Goal: Information Seeking & Learning: Find specific fact

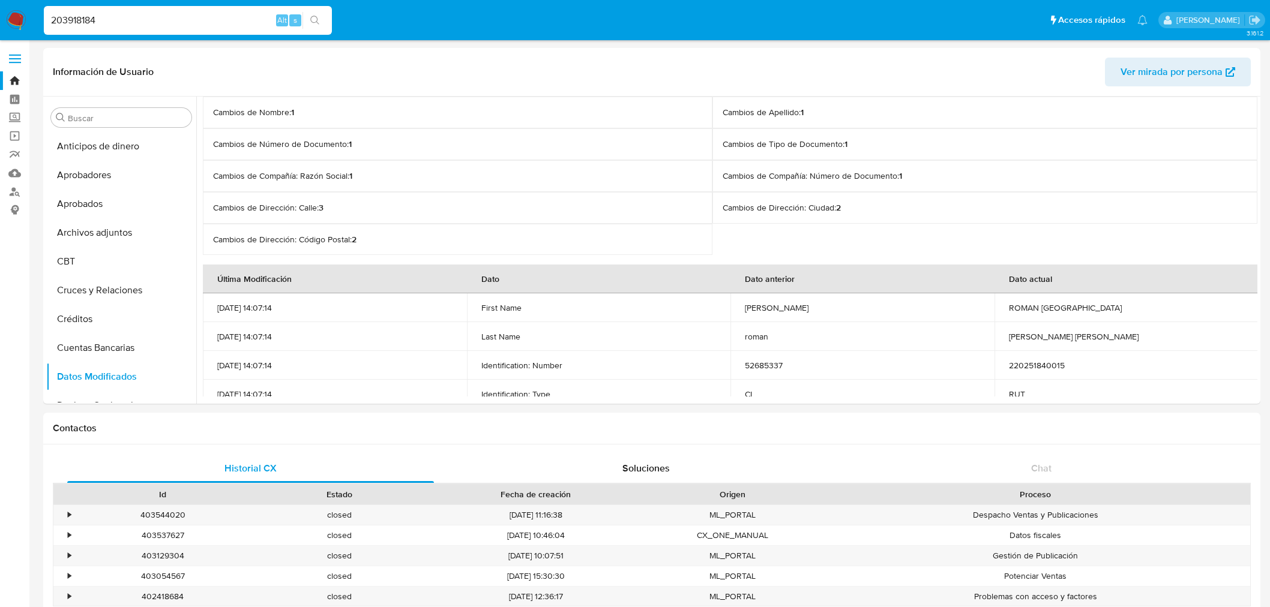
select select "10"
type input "90158237"
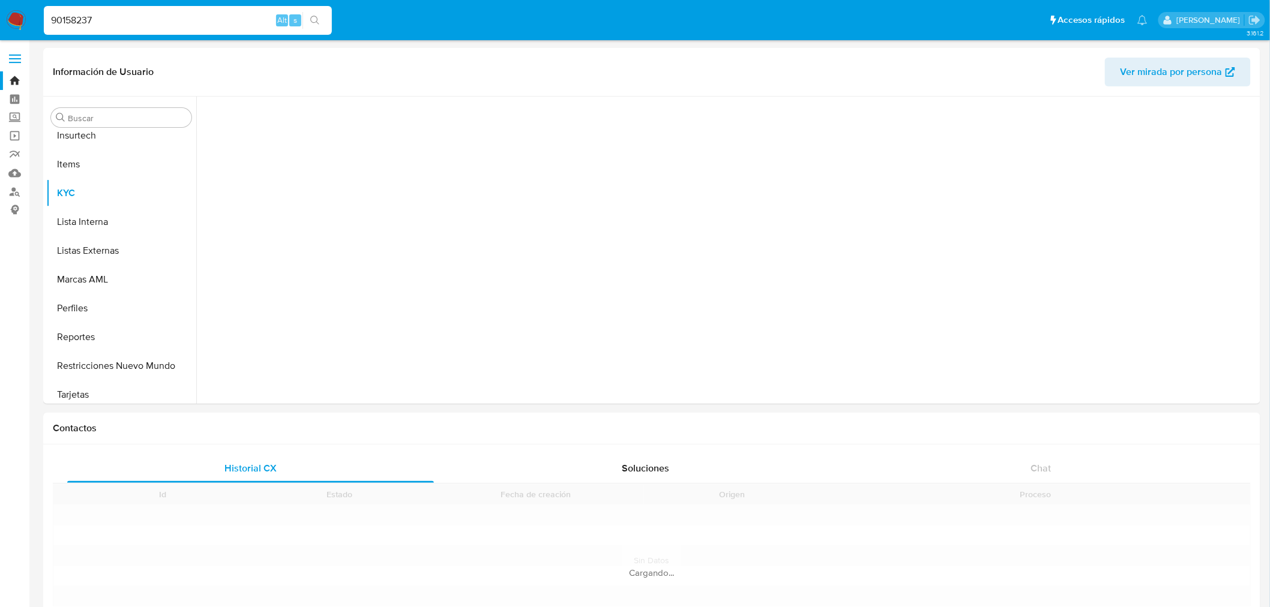
scroll to position [593, 0]
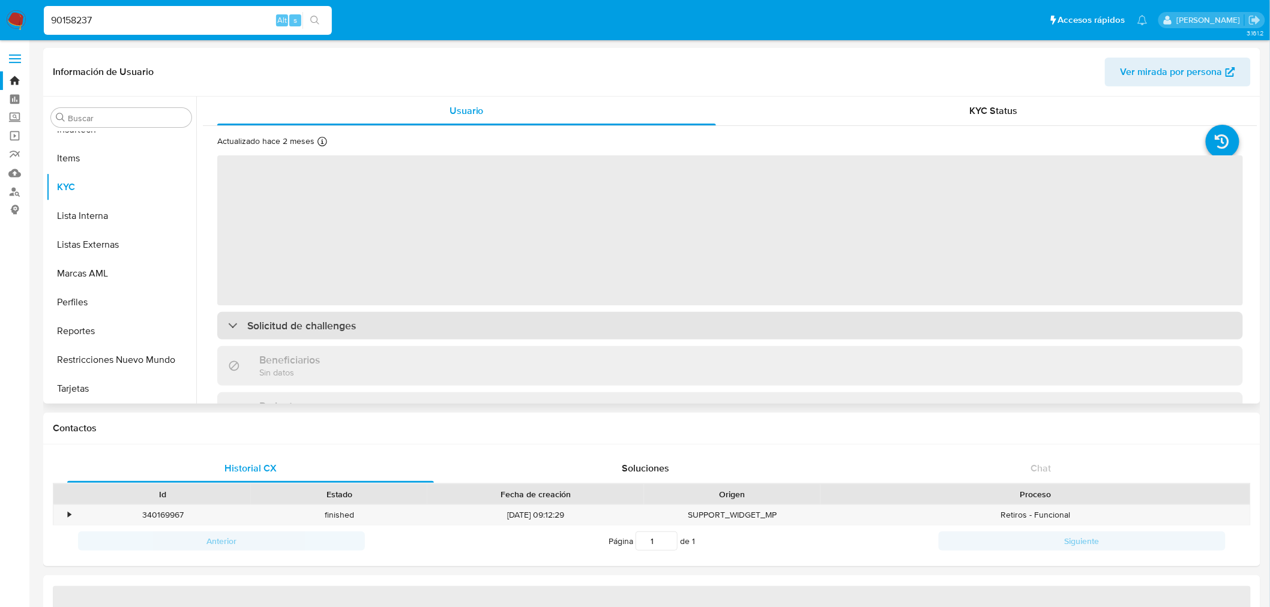
select select "10"
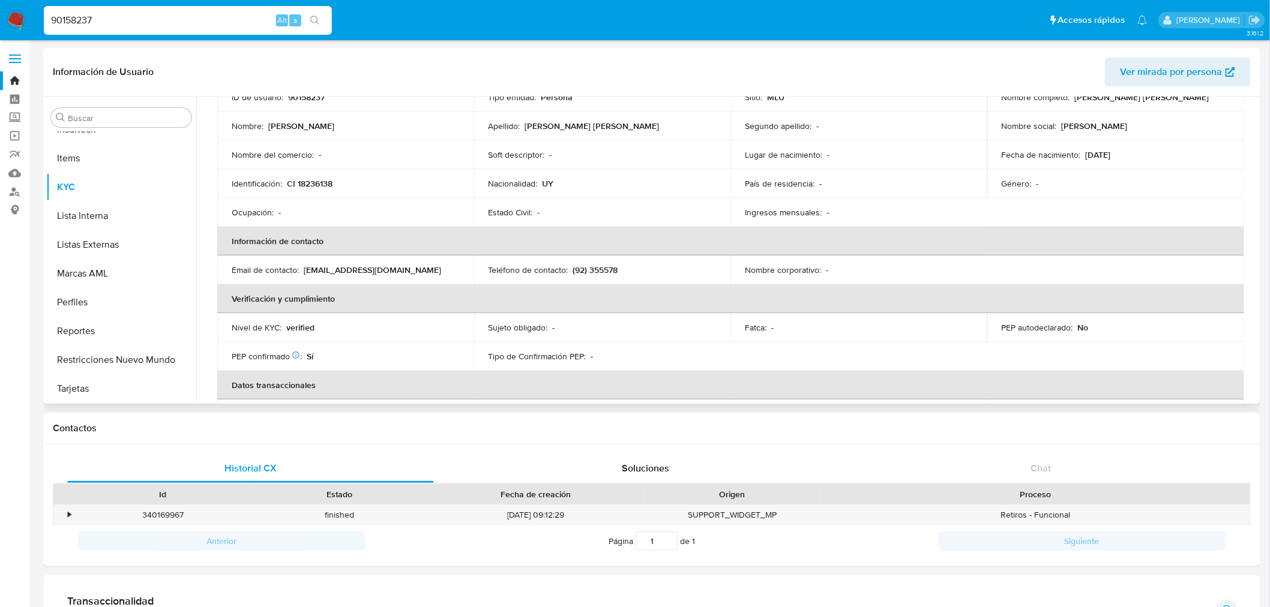
scroll to position [200, 0]
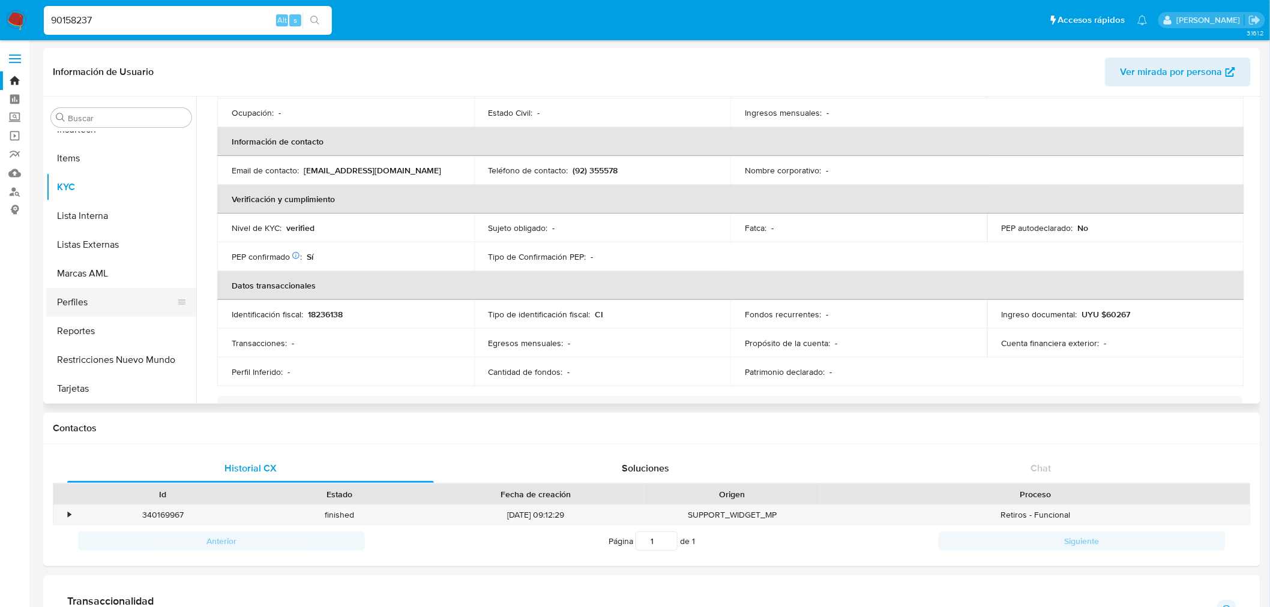
click at [109, 293] on button "Perfiles" at bounding box center [116, 302] width 140 height 29
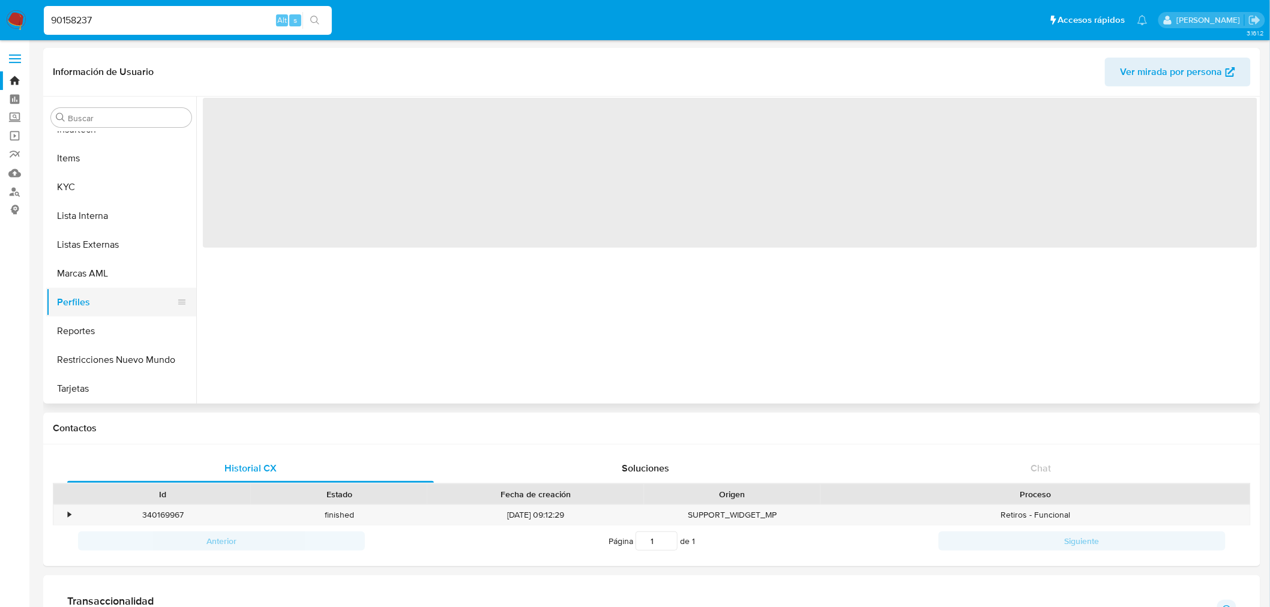
scroll to position [0, 0]
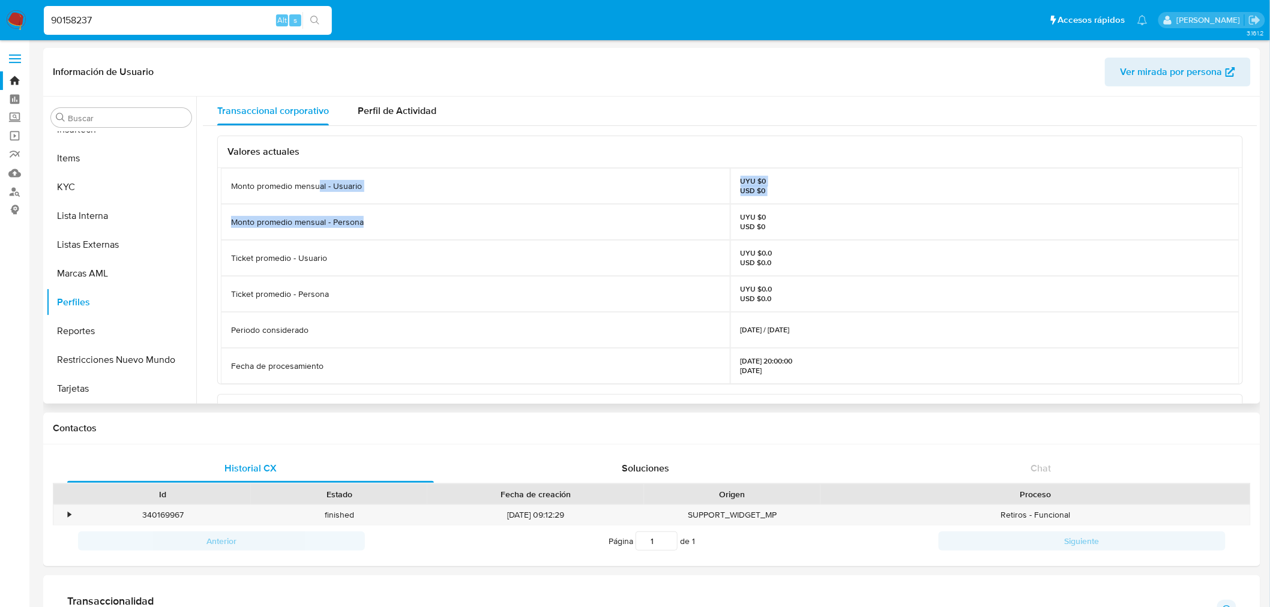
drag, startPoint x: 321, startPoint y: 197, endPoint x: 628, endPoint y: 235, distance: 308.9
click at [628, 235] on div "Monto promedio mensual - Usuario UYU $0 USD $0 Monto promedio mensual - Persona…" at bounding box center [730, 276] width 1018 height 216
click at [95, 16] on input "90158237" at bounding box center [188, 21] width 288 height 16
paste input "157863834"
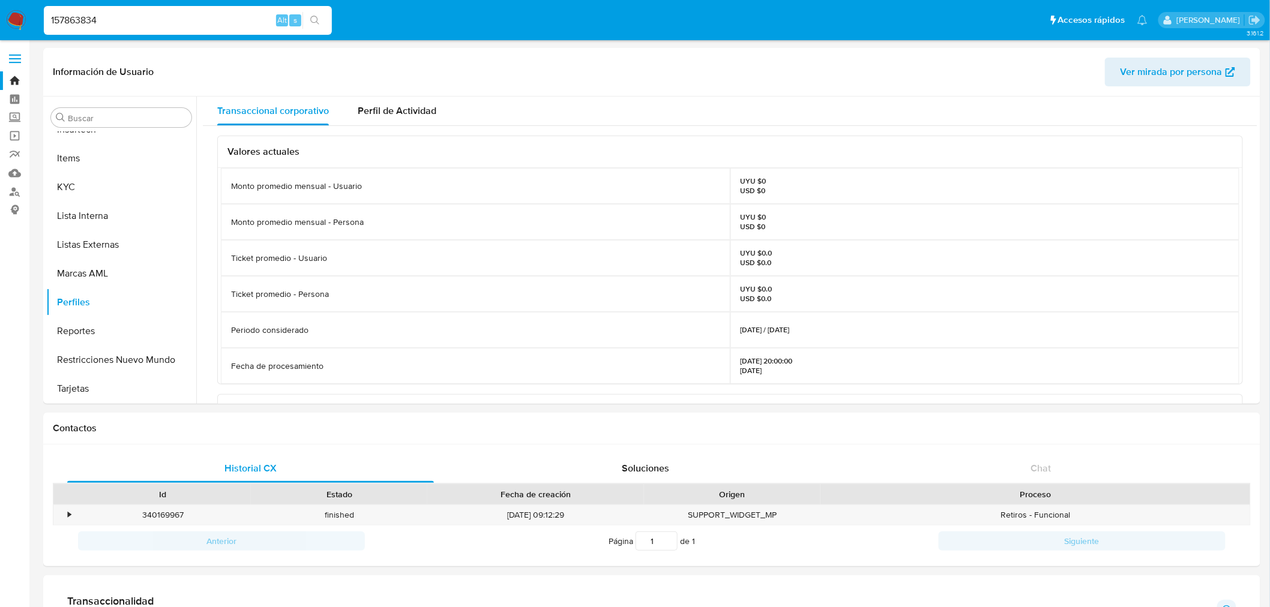
type input "157863834"
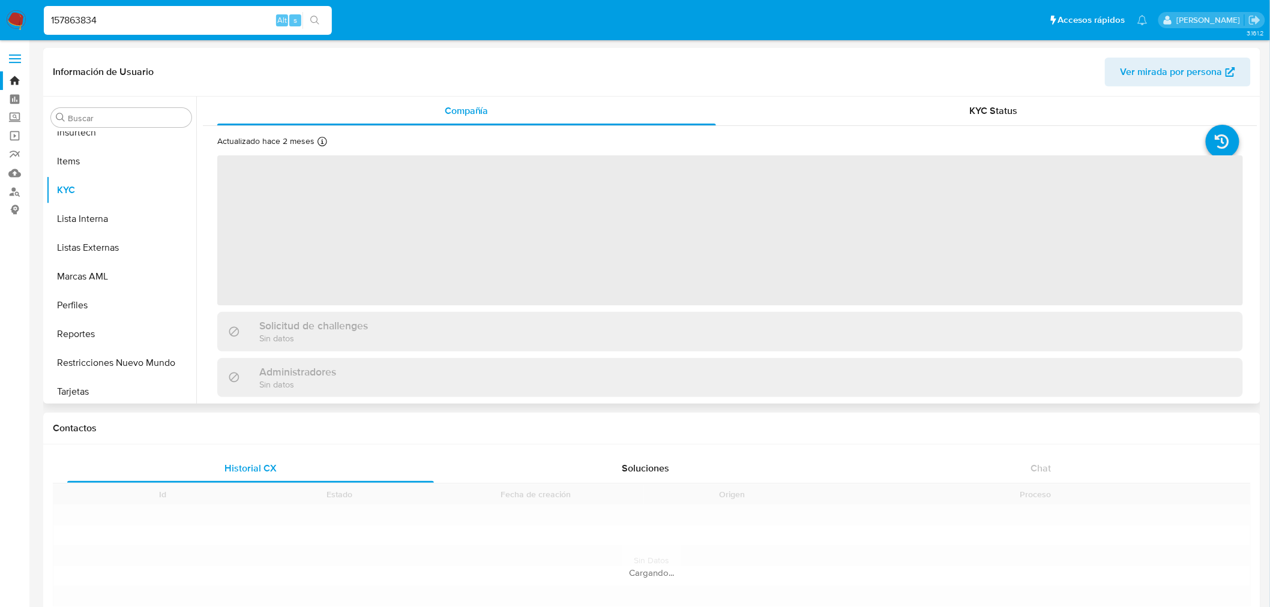
scroll to position [593, 0]
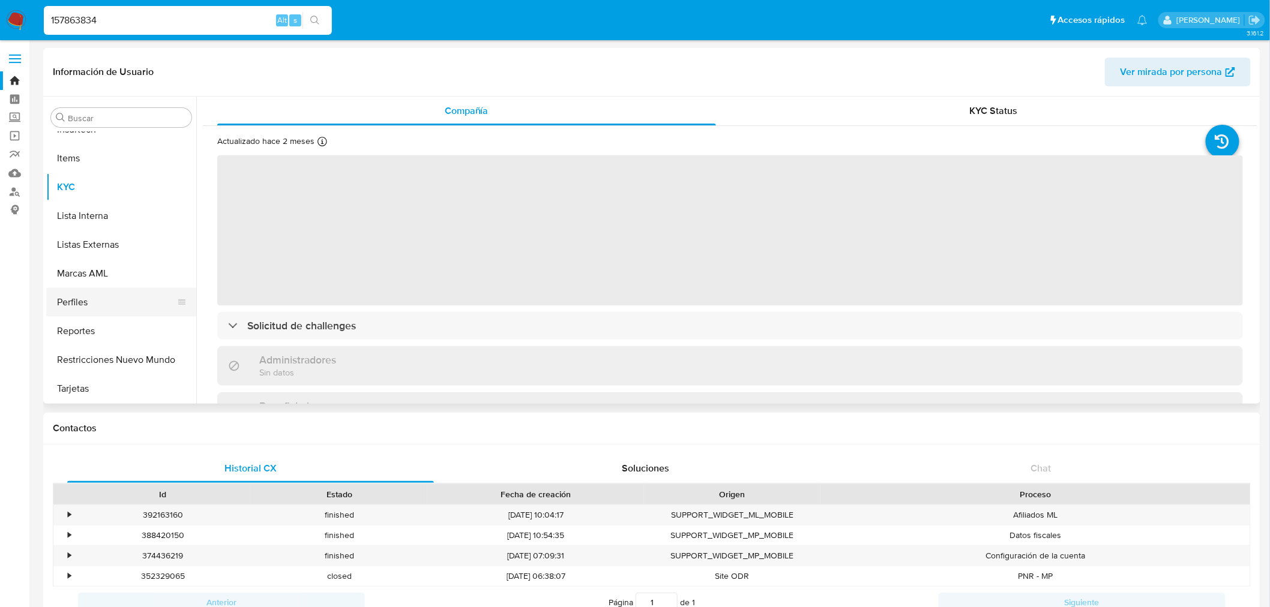
select select "10"
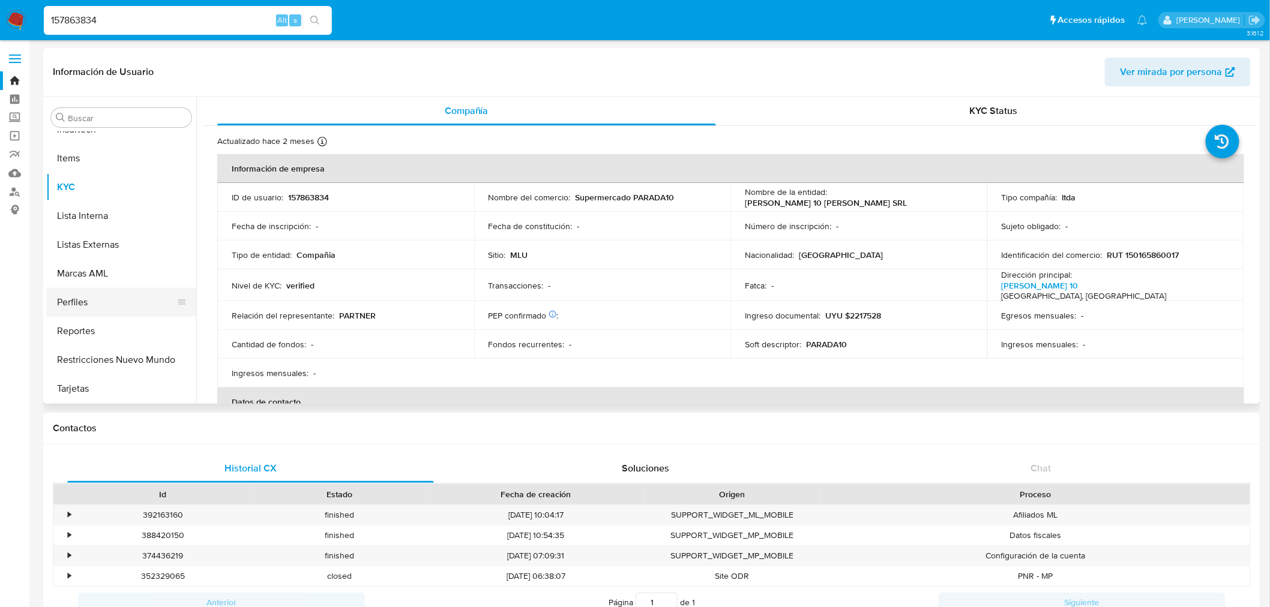
click at [110, 302] on button "Perfiles" at bounding box center [116, 302] width 140 height 29
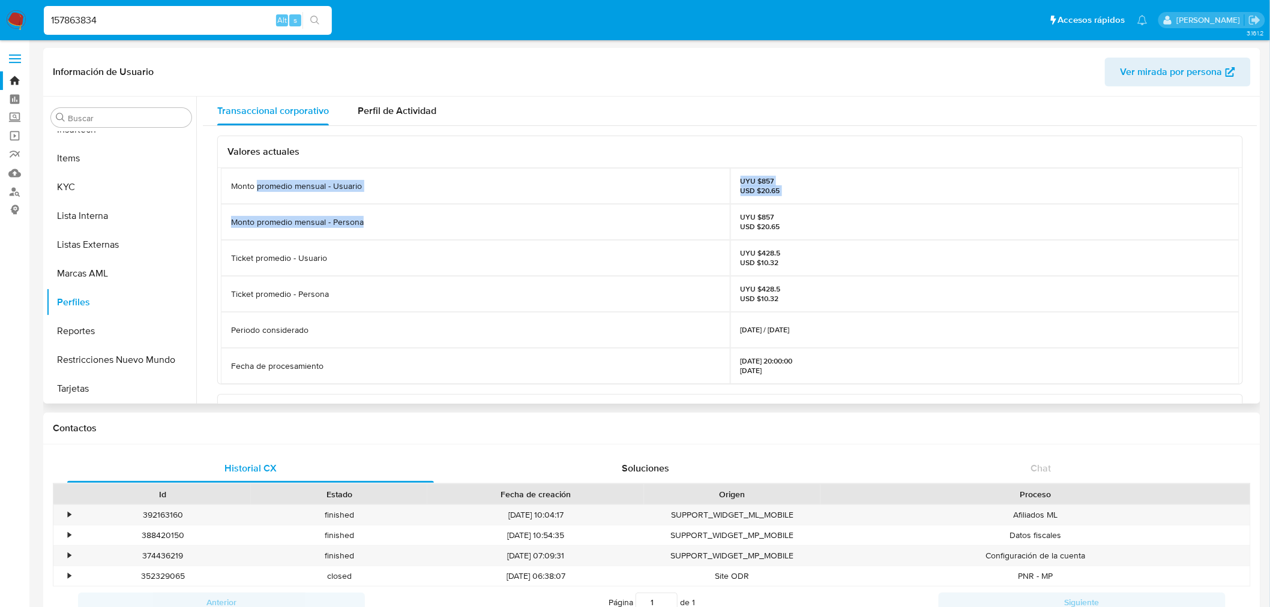
drag, startPoint x: 256, startPoint y: 200, endPoint x: 670, endPoint y: 219, distance: 414.4
click at [670, 219] on div "Monto promedio mensual - Usuario UYU $857 USD $20.65 Monto promedio mensual - P…" at bounding box center [730, 276] width 1018 height 216
click at [670, 219] on div "Monto promedio mensual - Persona" at bounding box center [475, 222] width 509 height 36
drag, startPoint x: 230, startPoint y: 185, endPoint x: 788, endPoint y: 218, distance: 559.0
click at [788, 218] on div "Monto promedio mensual - Usuario UYU $857 USD $20.65 Monto promedio mensual - P…" at bounding box center [730, 276] width 1018 height 216
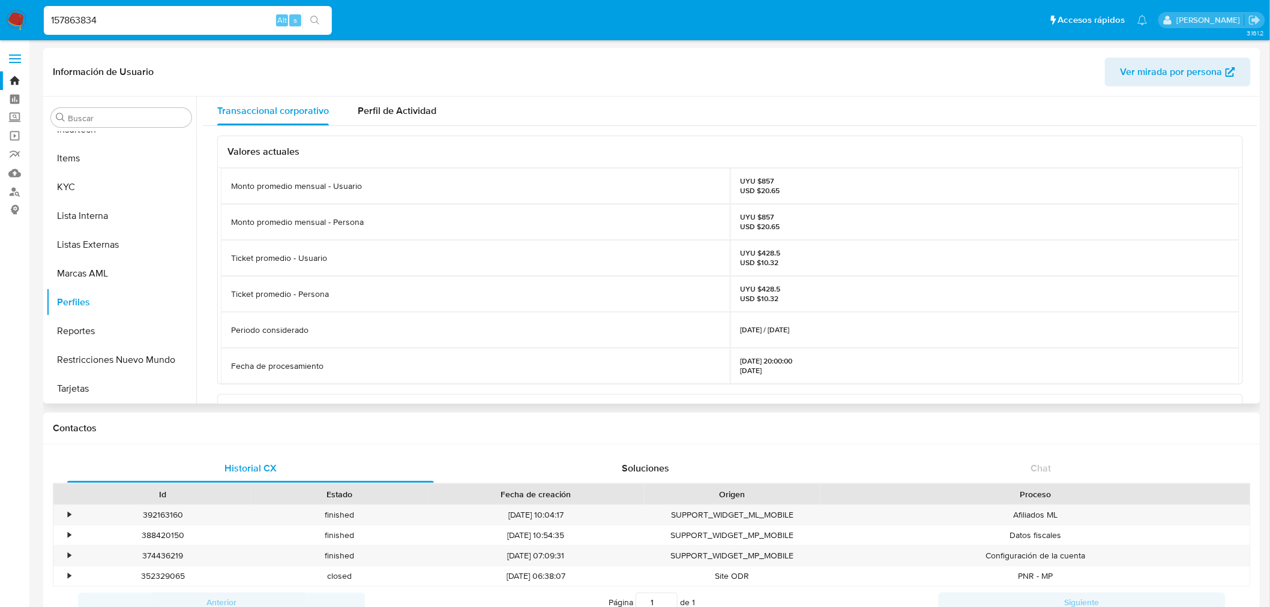
click at [792, 224] on div "UYU $857 USD $20.65" at bounding box center [984, 222] width 509 height 36
click at [111, 18] on input "157863834" at bounding box center [188, 21] width 288 height 16
drag, startPoint x: 803, startPoint y: 190, endPoint x: 640, endPoint y: 192, distance: 162.6
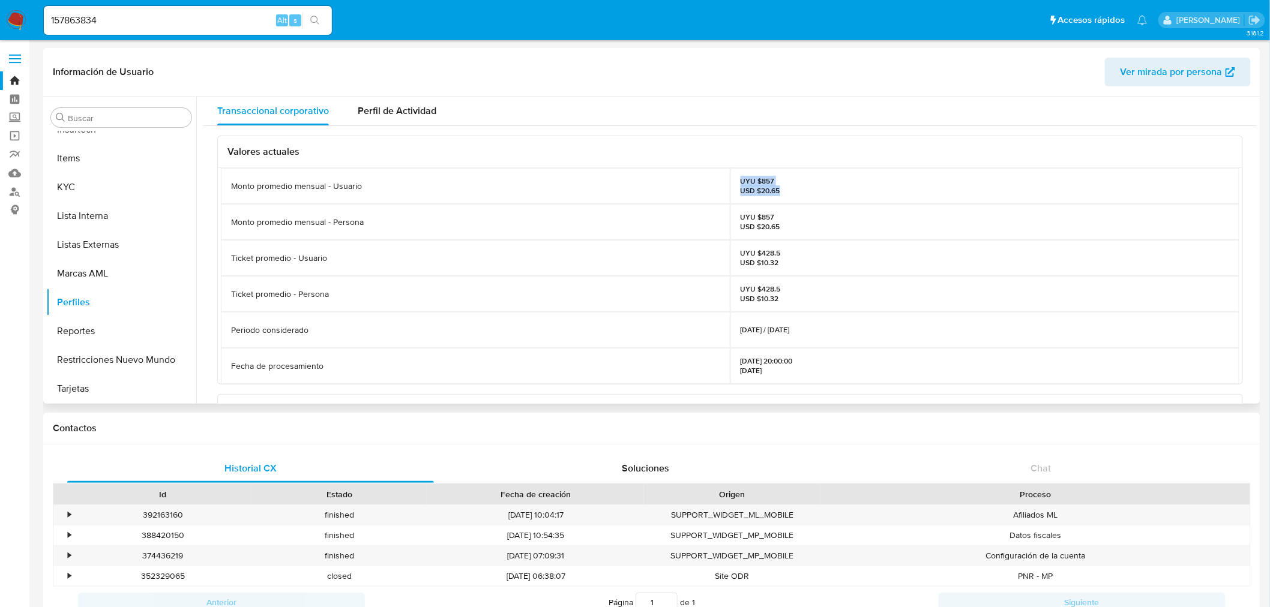
click at [640, 192] on div "Monto promedio mensual - Usuario UYU $857 USD $20.65" at bounding box center [730, 186] width 1018 height 36
click at [86, 22] on input "157863834" at bounding box center [188, 21] width 288 height 16
paste input "70876463"
type input "170876463"
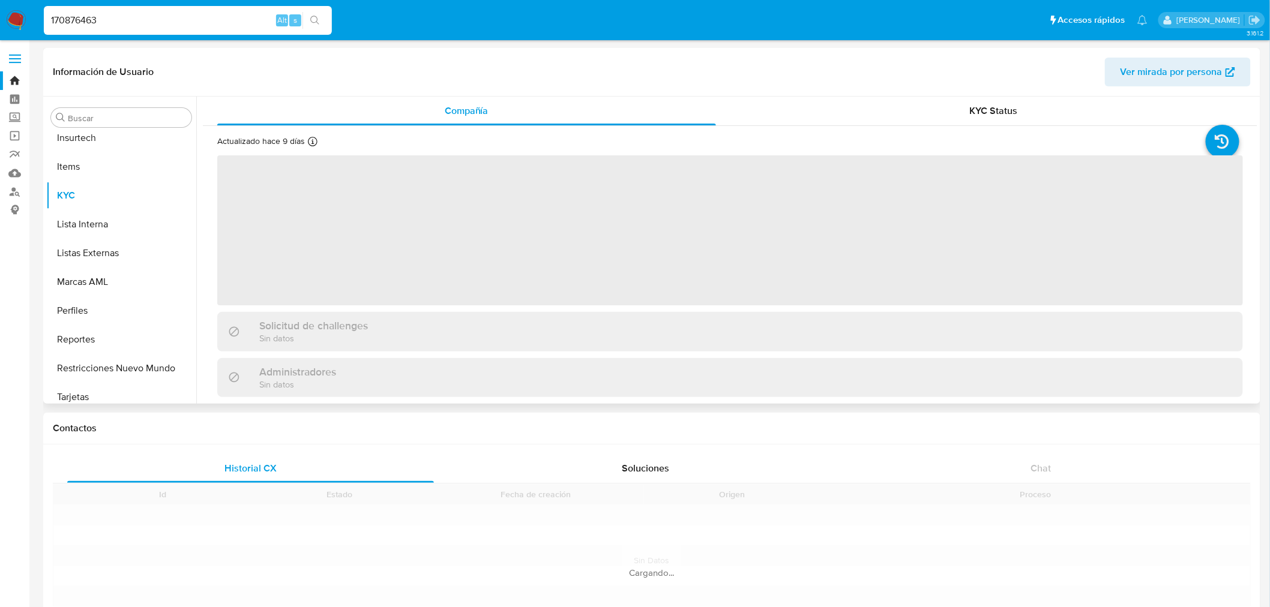
scroll to position [593, 0]
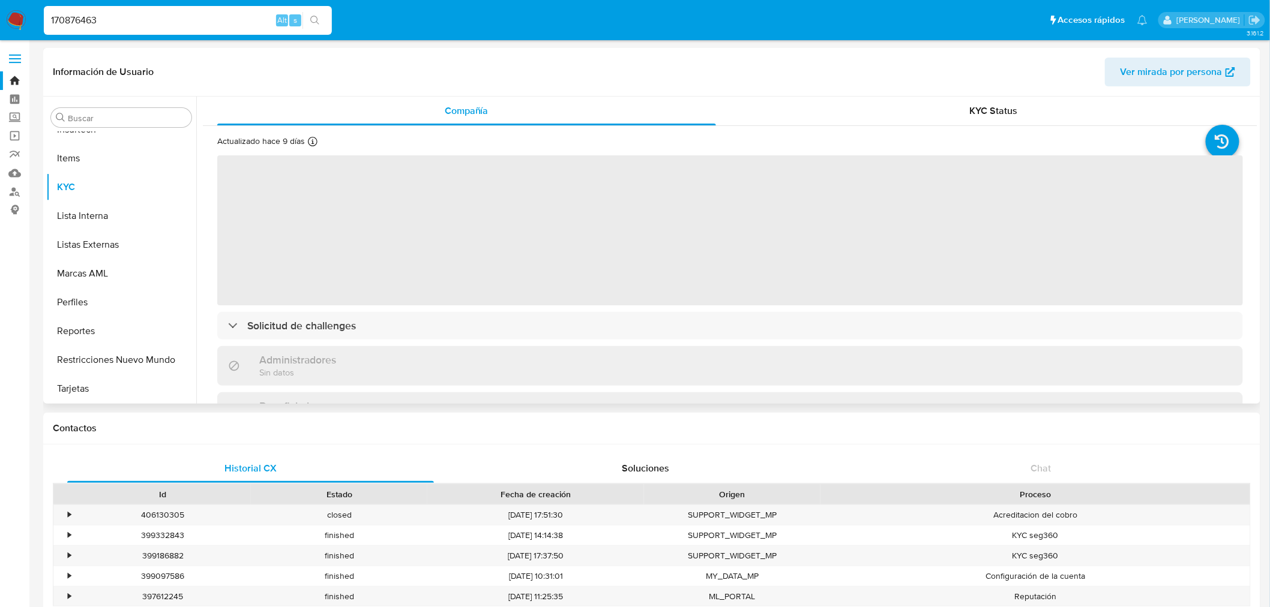
select select "10"
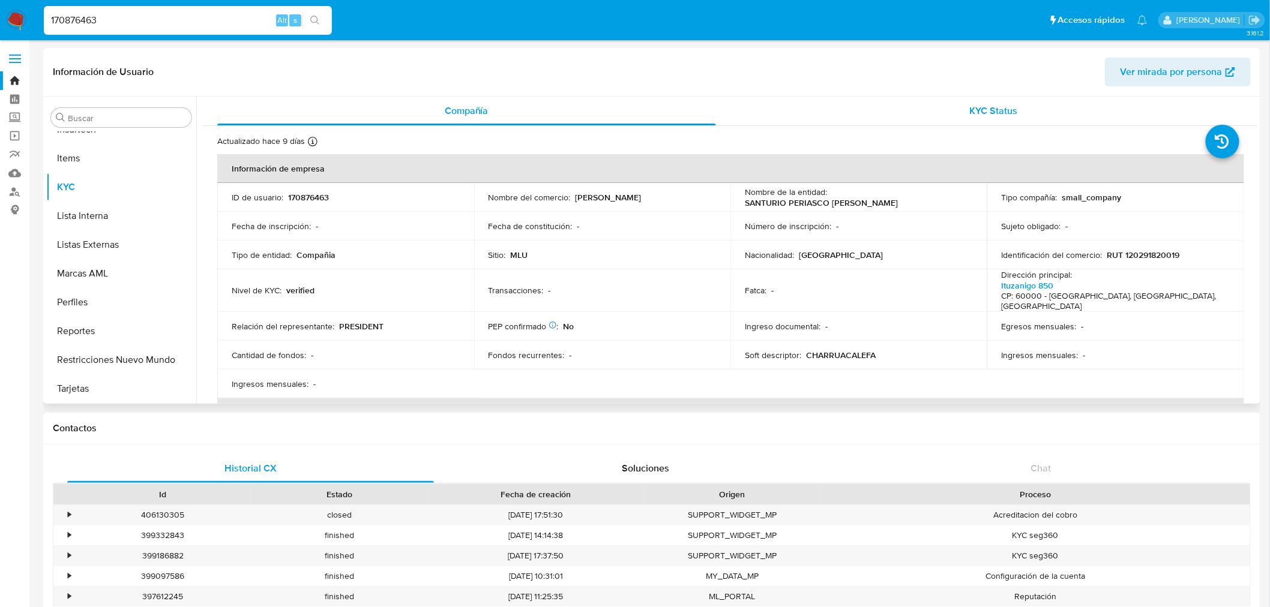
click at [927, 122] on div "KYC Status" at bounding box center [994, 111] width 499 height 29
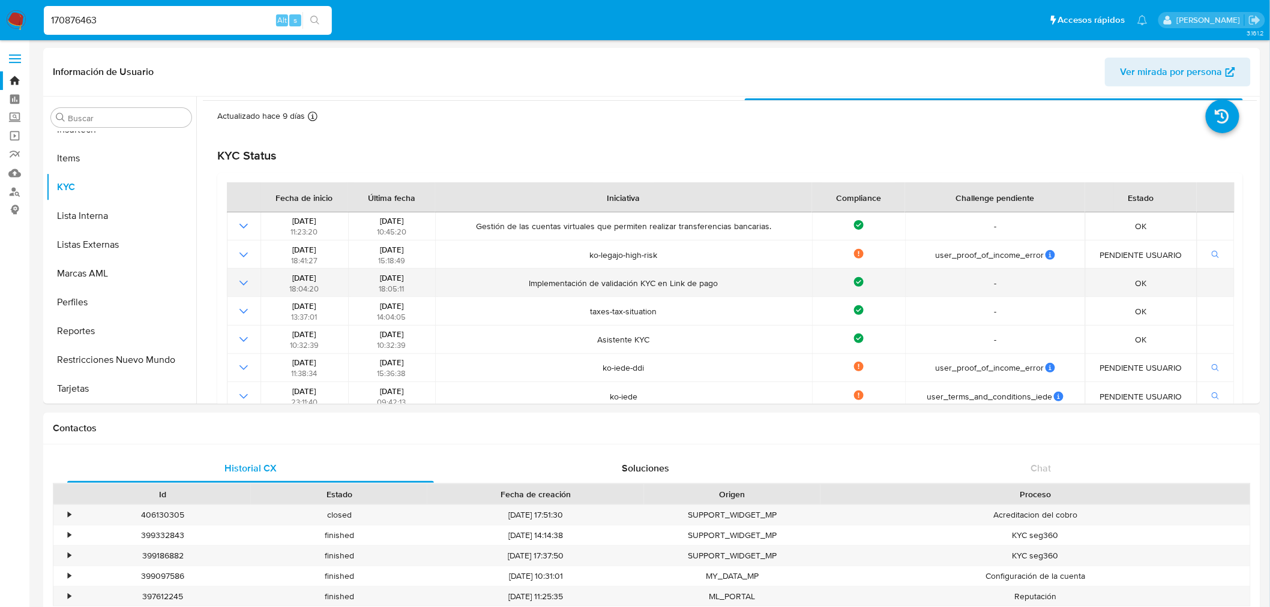
scroll to position [67, 0]
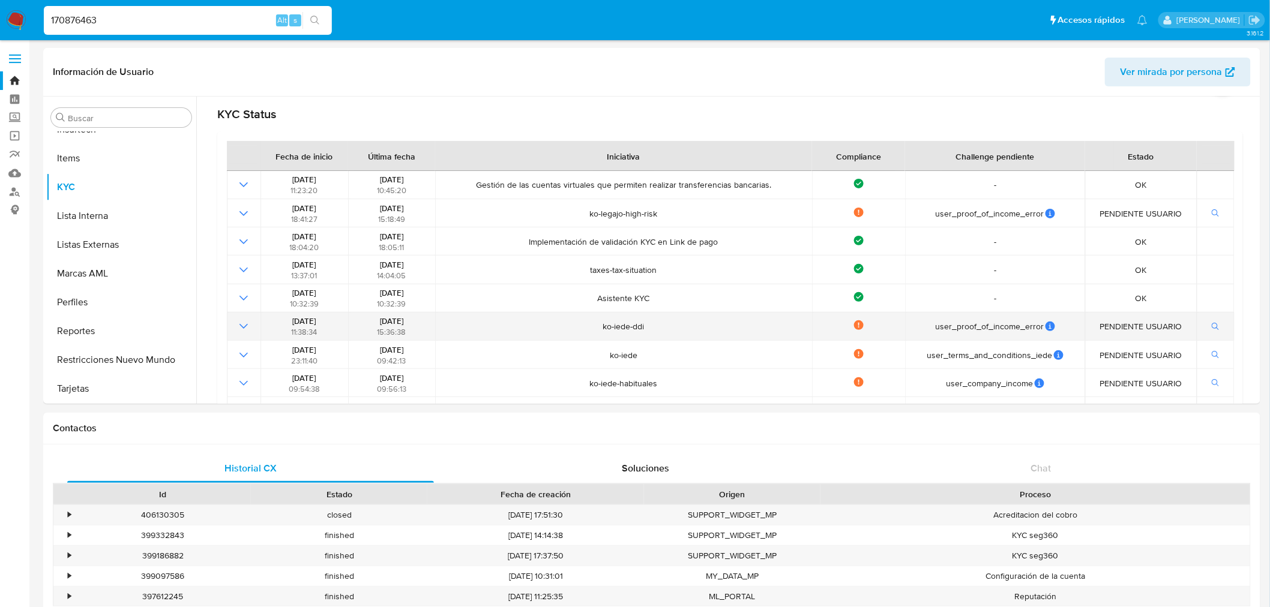
drag, startPoint x: 554, startPoint y: 340, endPoint x: 814, endPoint y: 319, distance: 260.0
click at [814, 319] on tr "[DATE] 11:38:34 [DATE] 15:36:38 ko-iede-ddi Not compliance user_proof_of_income…" at bounding box center [730, 327] width 1007 height 28
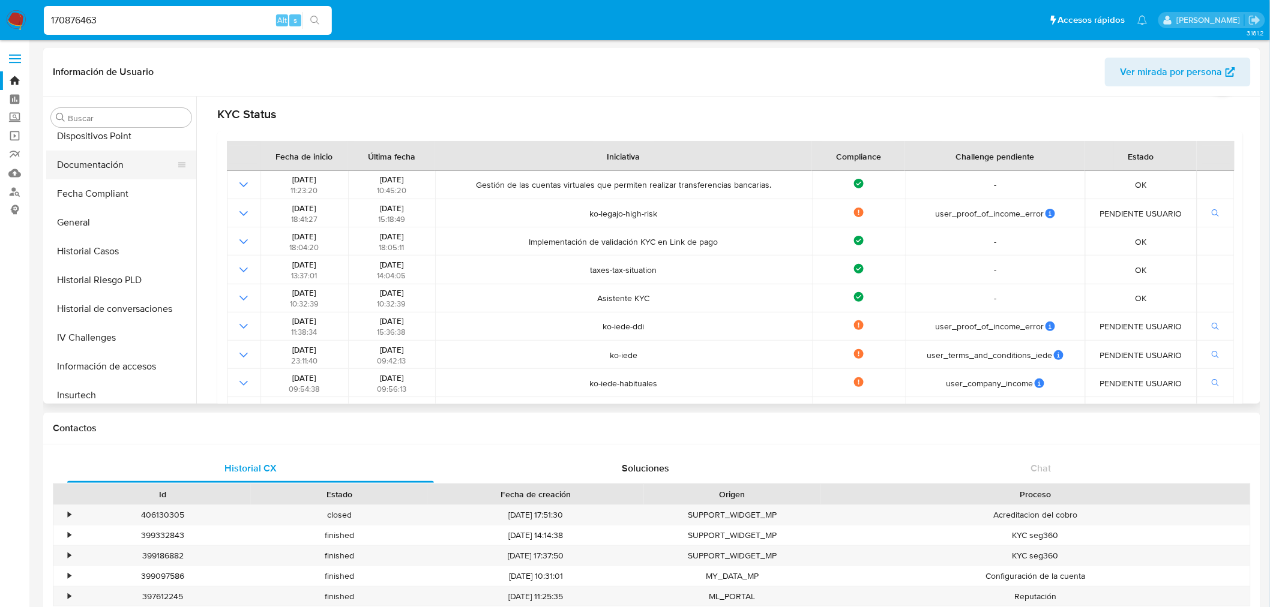
scroll to position [260, 0]
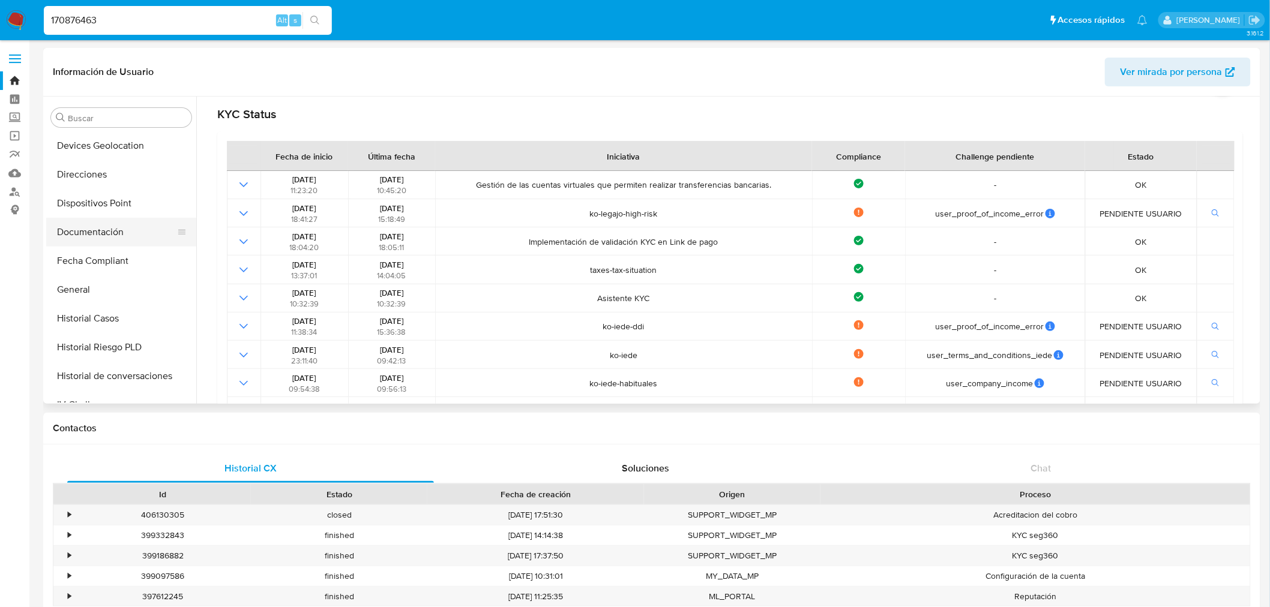
click at [117, 240] on button "Documentación" at bounding box center [116, 232] width 140 height 29
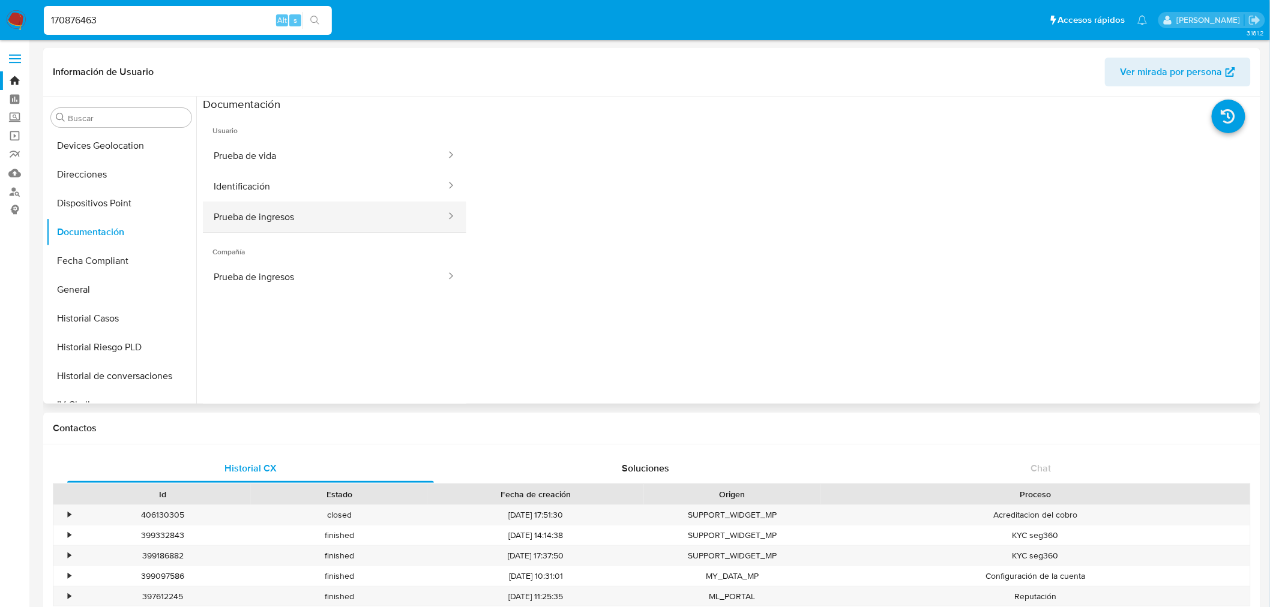
click at [281, 221] on button "Prueba de ingresos" at bounding box center [325, 217] width 244 height 31
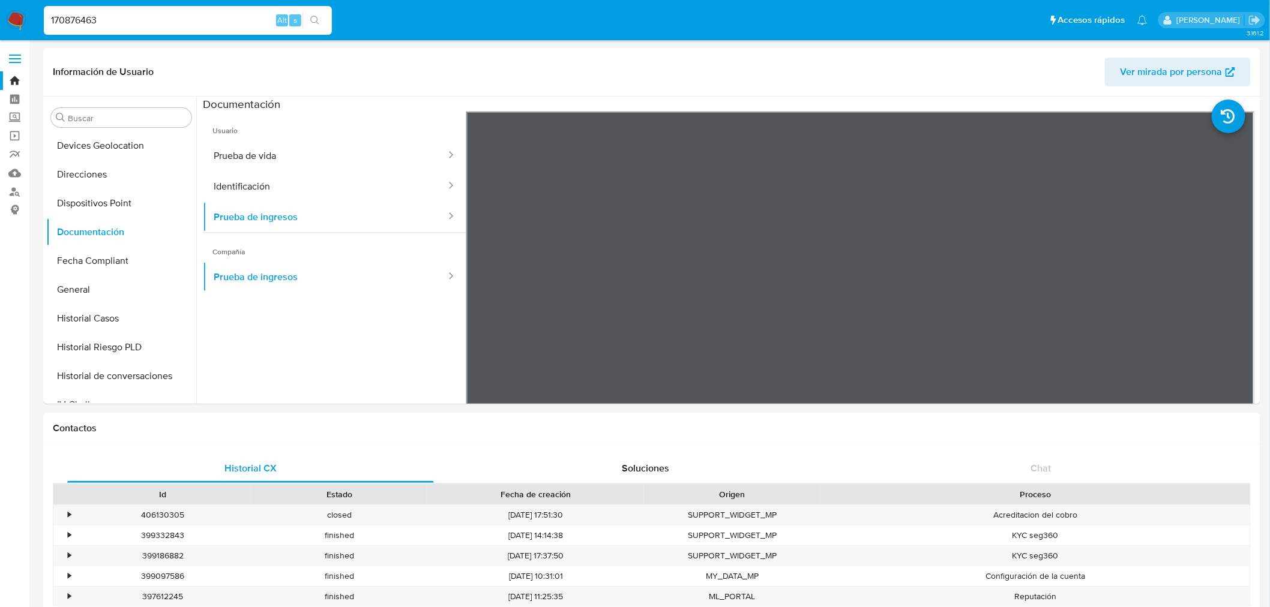
click at [104, 15] on input "170876463" at bounding box center [188, 21] width 288 height 16
paste input "75824655"
type input "75824655"
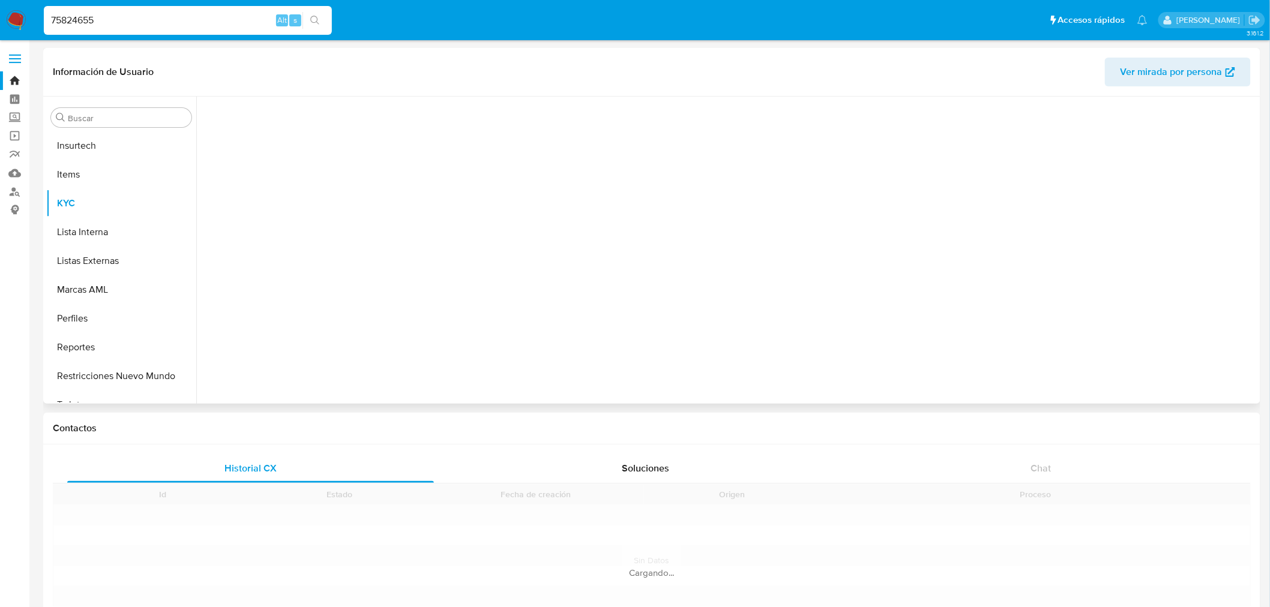
scroll to position [593, 0]
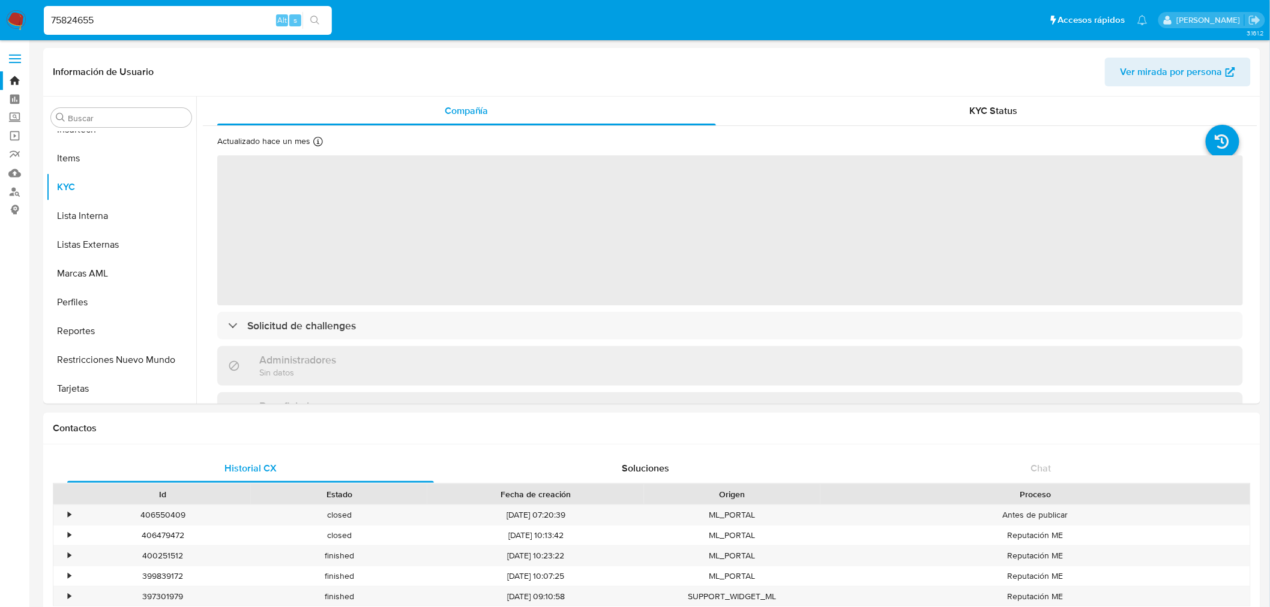
select select "10"
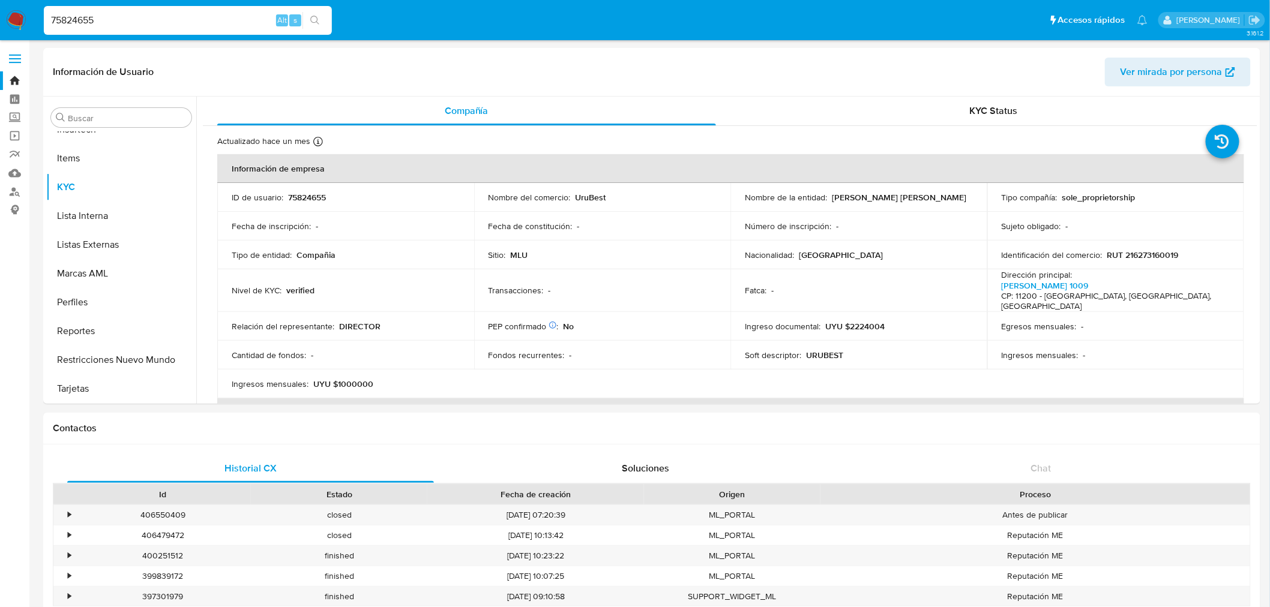
click at [98, 15] on input "75824655" at bounding box center [188, 21] width 288 height 16
paste input "473503946"
type input "473503946"
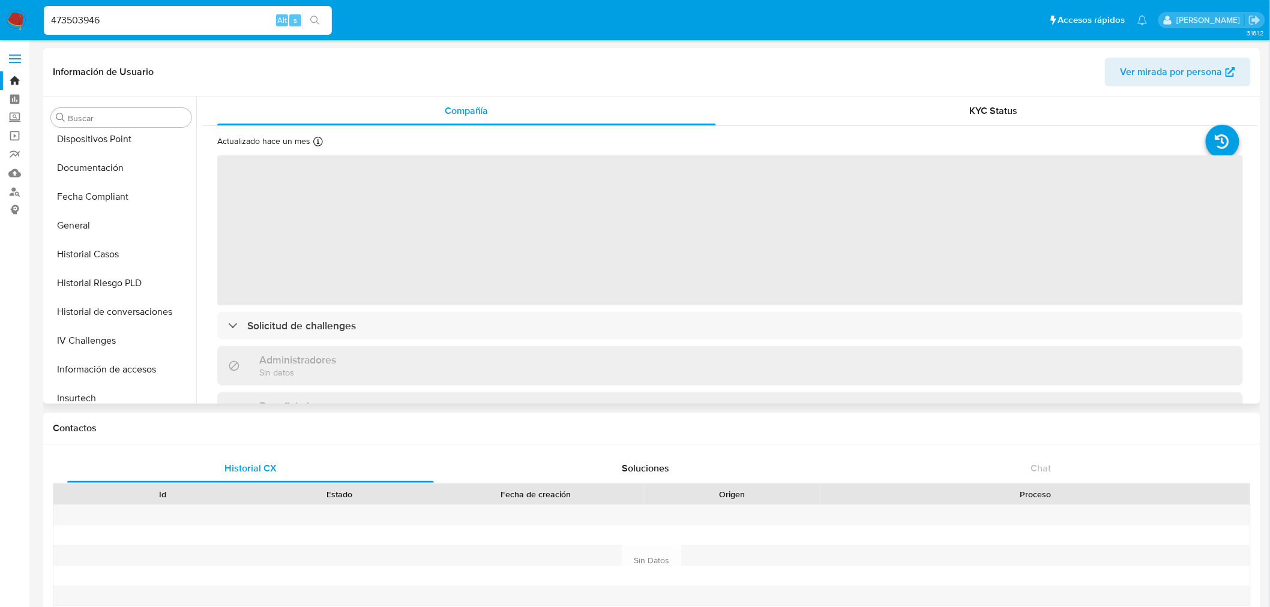
scroll to position [260, 0]
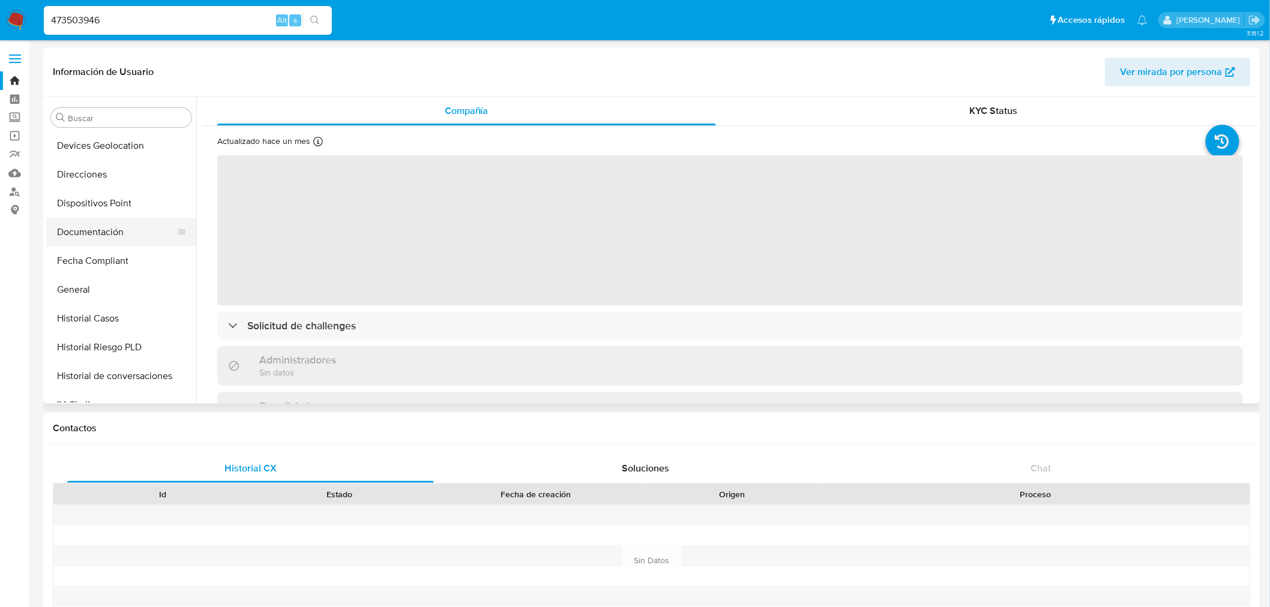
select select "10"
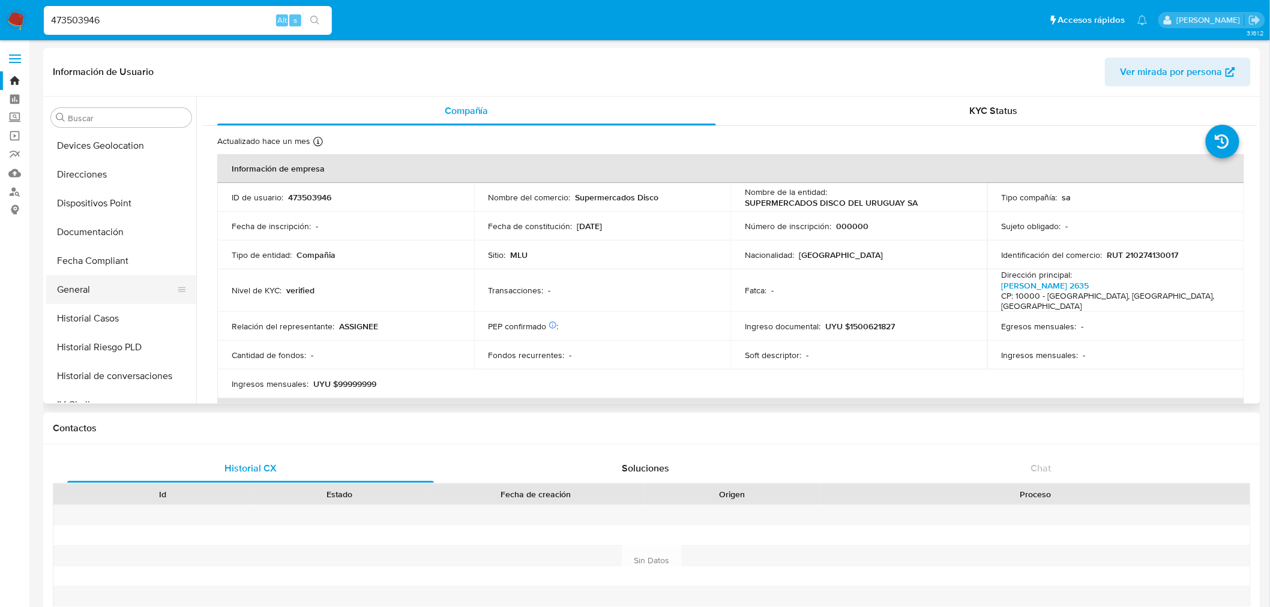
click at [92, 290] on button "General" at bounding box center [116, 289] width 140 height 29
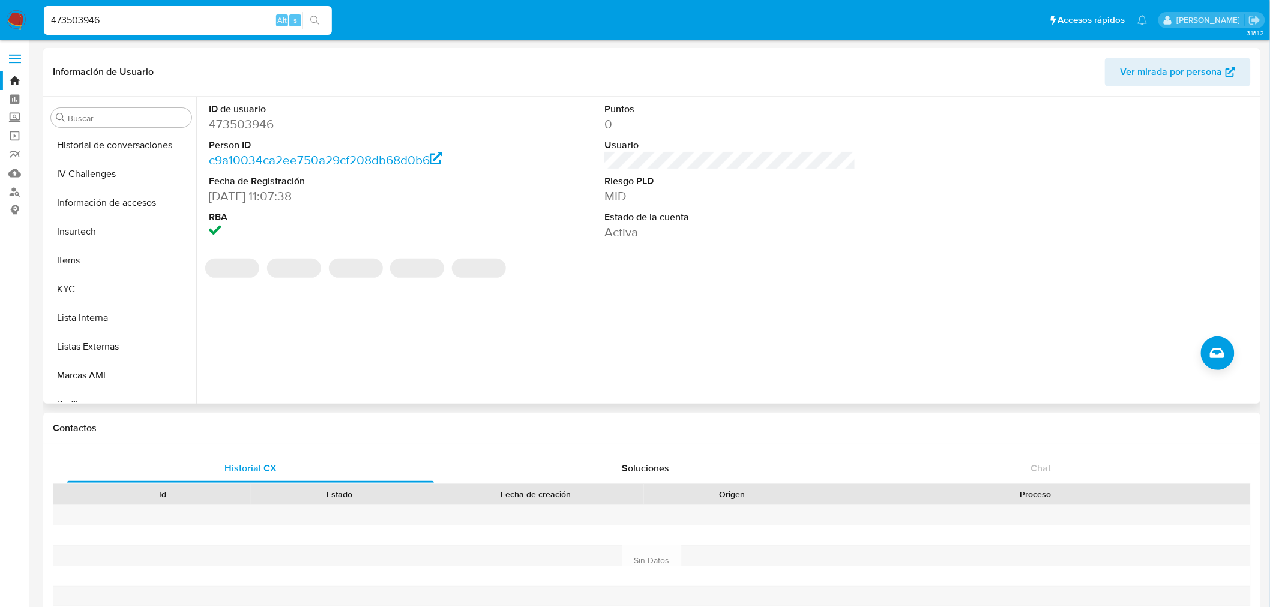
scroll to position [526, 0]
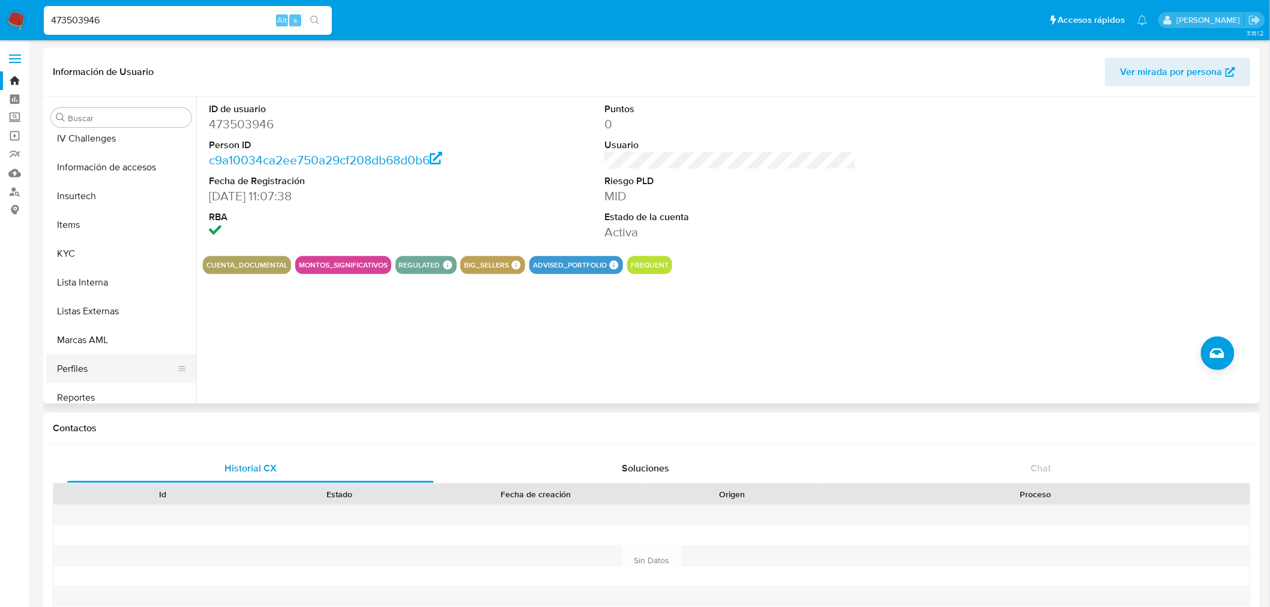
click at [117, 361] on button "Perfiles" at bounding box center [116, 369] width 140 height 29
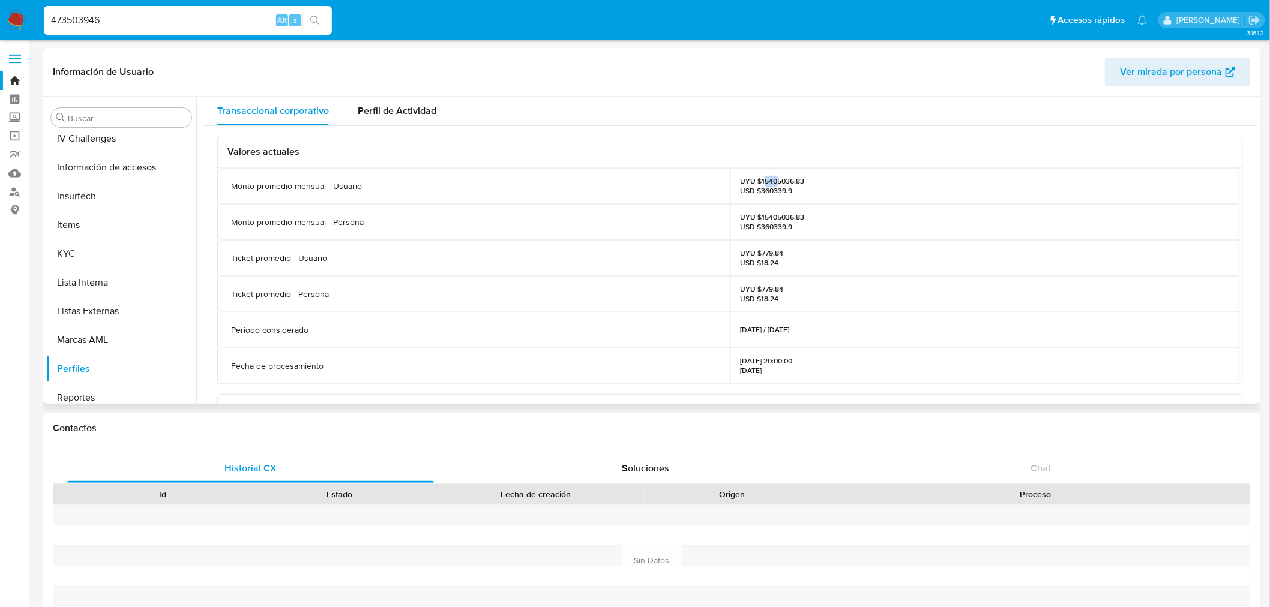
drag, startPoint x: 764, startPoint y: 182, endPoint x: 775, endPoint y: 181, distance: 11.4
click at [775, 181] on p "UYU $15405036.83 USD $360339.9" at bounding box center [772, 185] width 64 height 19
click at [772, 181] on p "UYU $15405036.83 USD $360339.9" at bounding box center [772, 185] width 64 height 19
drag, startPoint x: 760, startPoint y: 214, endPoint x: 791, endPoint y: 216, distance: 30.7
click at [791, 216] on p "UYU $15405036.83 USD $360339.9" at bounding box center [772, 221] width 64 height 19
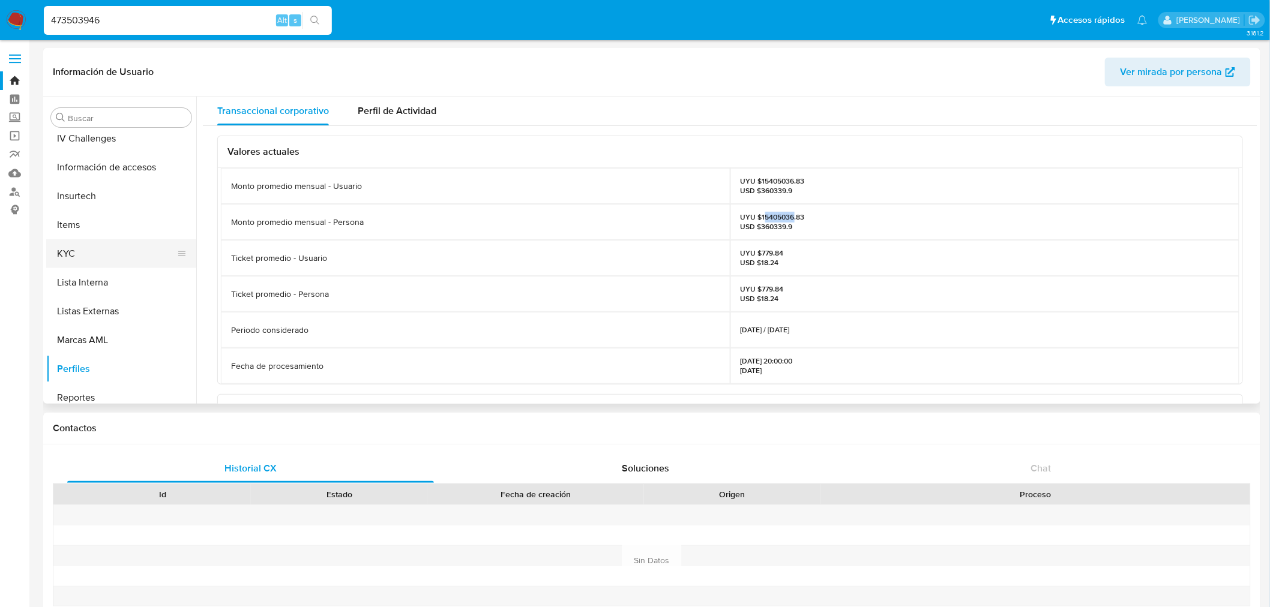
click at [127, 253] on button "KYC" at bounding box center [116, 253] width 140 height 29
